Goal: Information Seeking & Learning: Learn about a topic

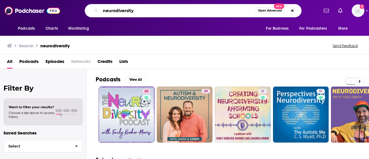
click at [108, 9] on input "neurodiversity" at bounding box center [178, 10] width 155 height 9
type input "odd lots"
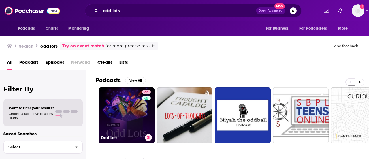
click at [117, 111] on link "85 Odd Lots" at bounding box center [127, 115] width 56 height 56
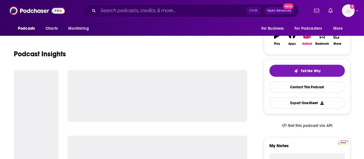
scroll to position [97, 0]
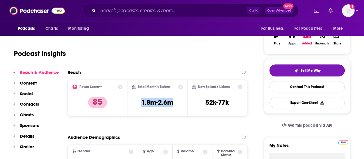
drag, startPoint x: 180, startPoint y: 105, endPoint x: 136, endPoint y: 103, distance: 44.4
click at [136, 103] on div "Total Monthly Listens 1.8m-2.6m" at bounding box center [157, 97] width 51 height 27
copy h3 "1.8m-2.6m"
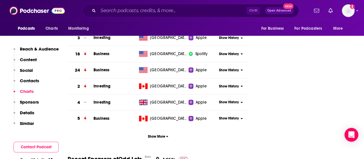
scroll to position [760, 0]
